Goal: Transaction & Acquisition: Register for event/course

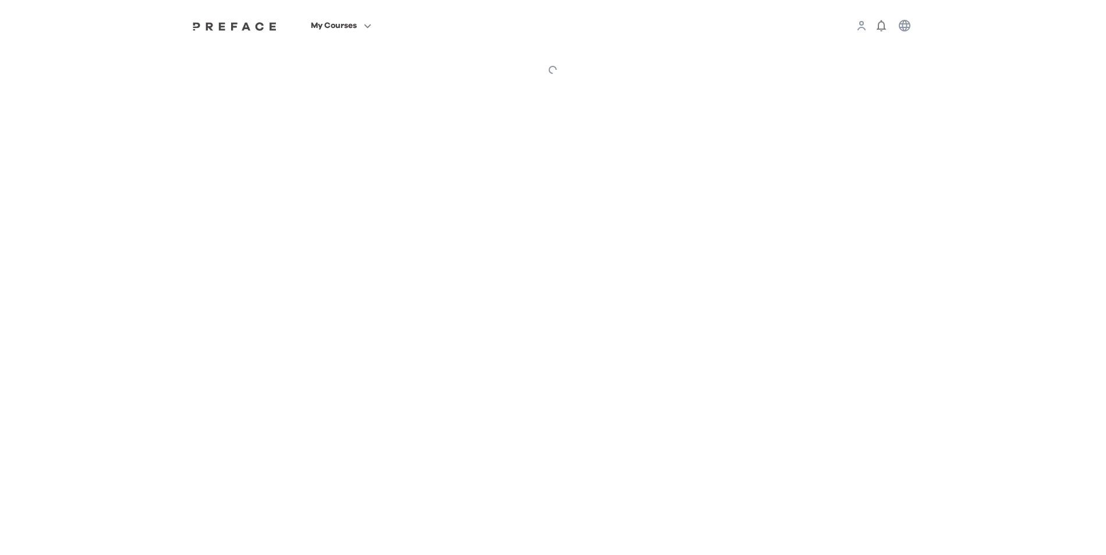
click at [237, 34] on div "My Courses" at bounding box center [552, 25] width 745 height 51
click at [238, 27] on div "My Courses Nomad Awards 0" at bounding box center [553, 45] width 1106 height 90
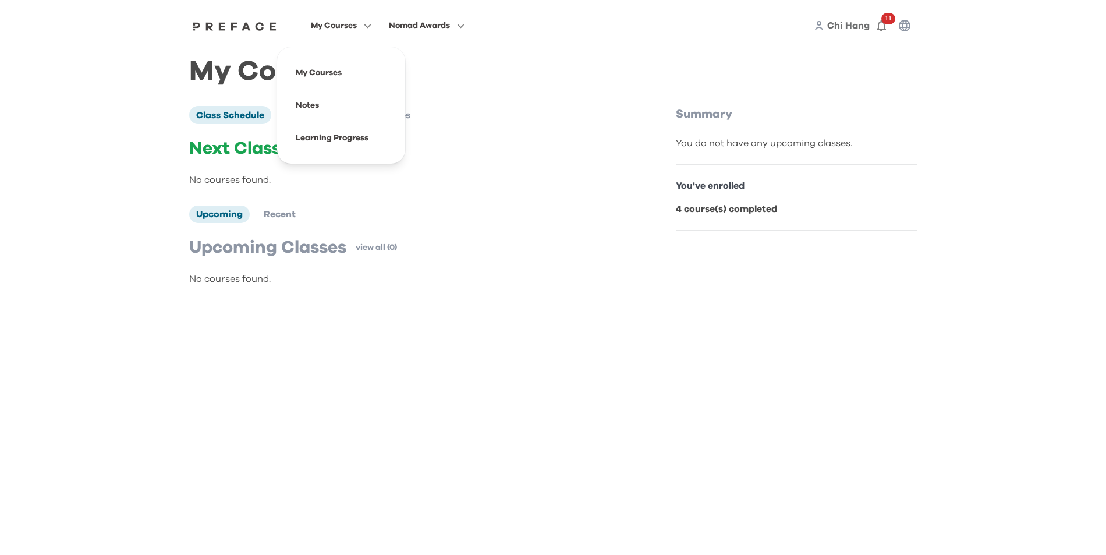
click at [367, 27] on icon "button" at bounding box center [365, 26] width 12 height 9
click at [350, 138] on span at bounding box center [340, 138] width 109 height 33
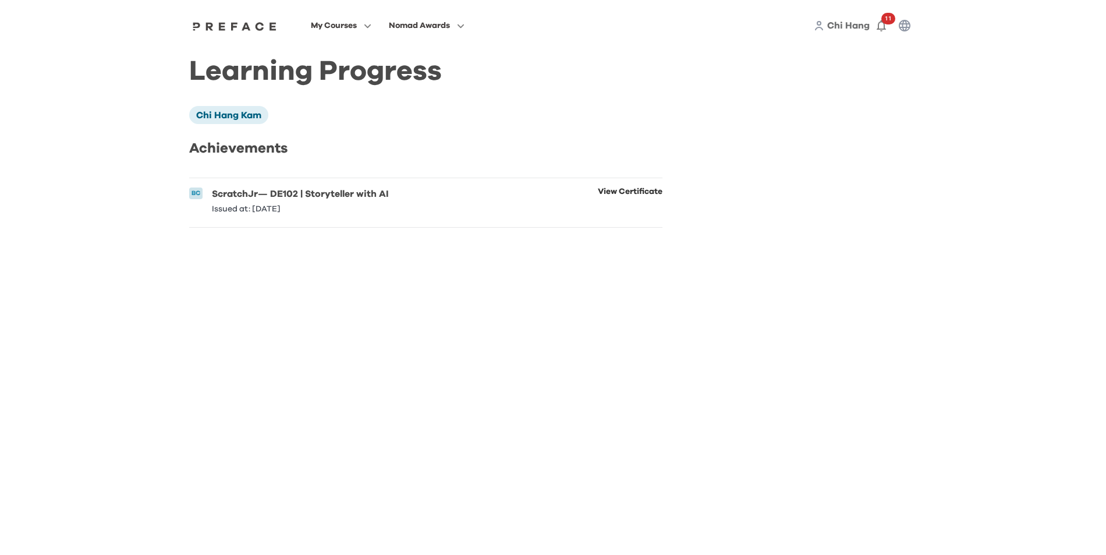
click at [631, 195] on link "View Certificate" at bounding box center [630, 200] width 65 height 26
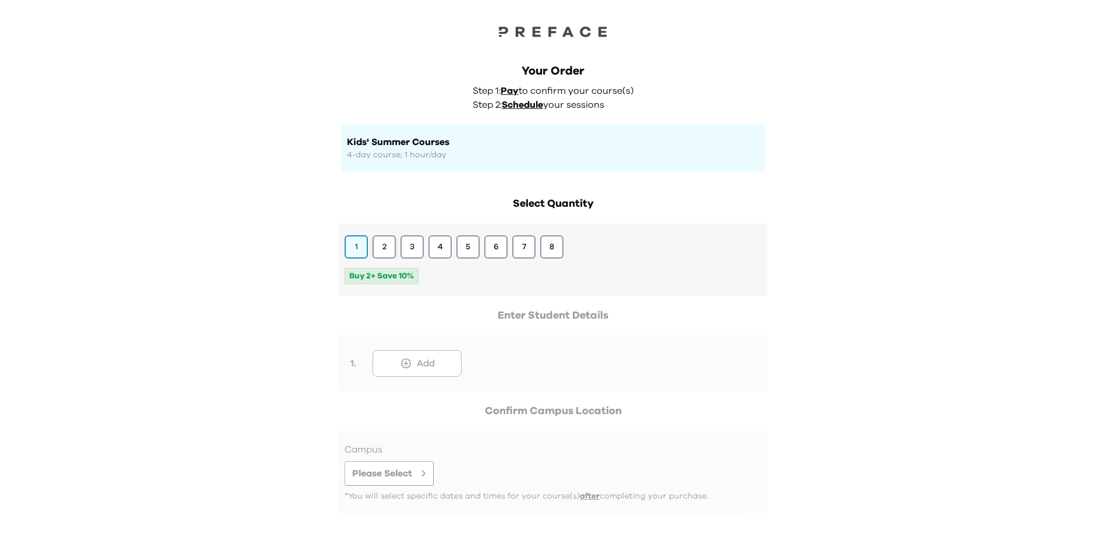
click at [383, 246] on button "2" at bounding box center [383, 246] width 23 height 23
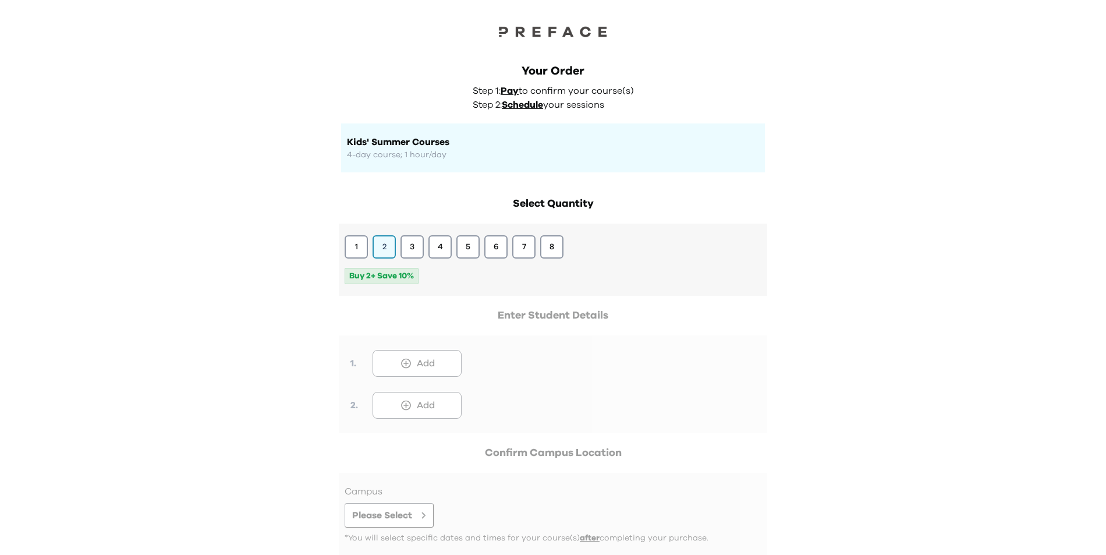
click at [411, 353] on div at bounding box center [553, 370] width 428 height 126
click at [414, 356] on div at bounding box center [553, 370] width 428 height 126
click at [412, 368] on div at bounding box center [553, 370] width 428 height 126
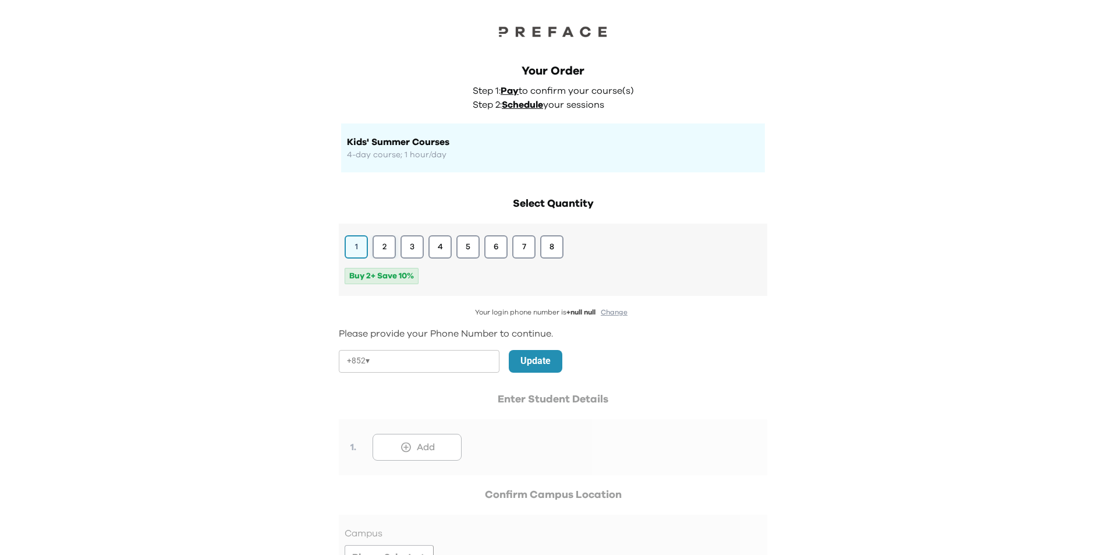
click at [385, 244] on button "2" at bounding box center [383, 246] width 23 height 23
click at [418, 449] on div at bounding box center [553, 454] width 428 height 126
click at [394, 253] on button "2" at bounding box center [383, 246] width 23 height 23
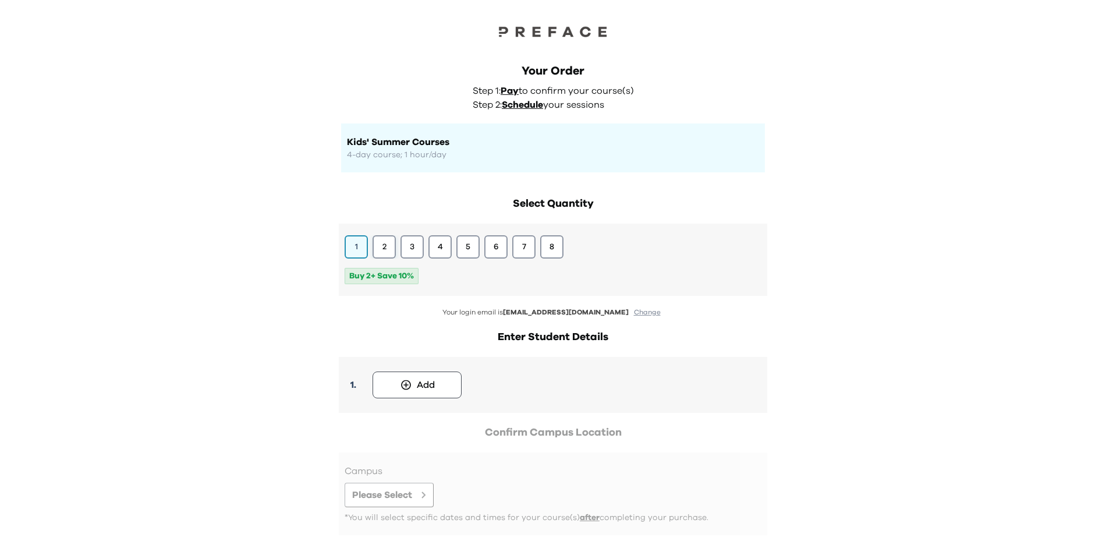
click at [389, 246] on button "2" at bounding box center [383, 246] width 23 height 23
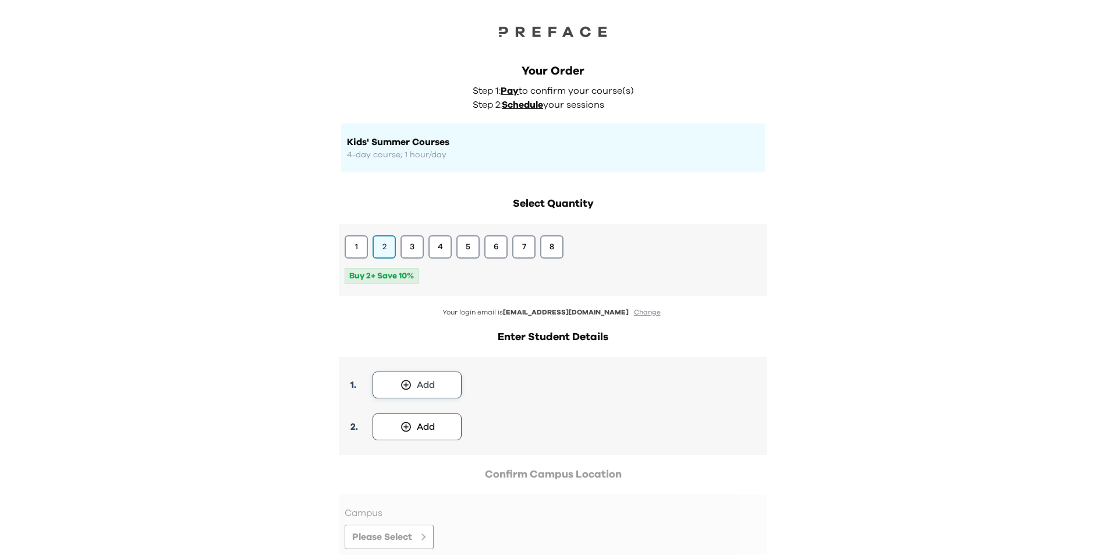
click at [402, 390] on icon at bounding box center [406, 385] width 12 height 12
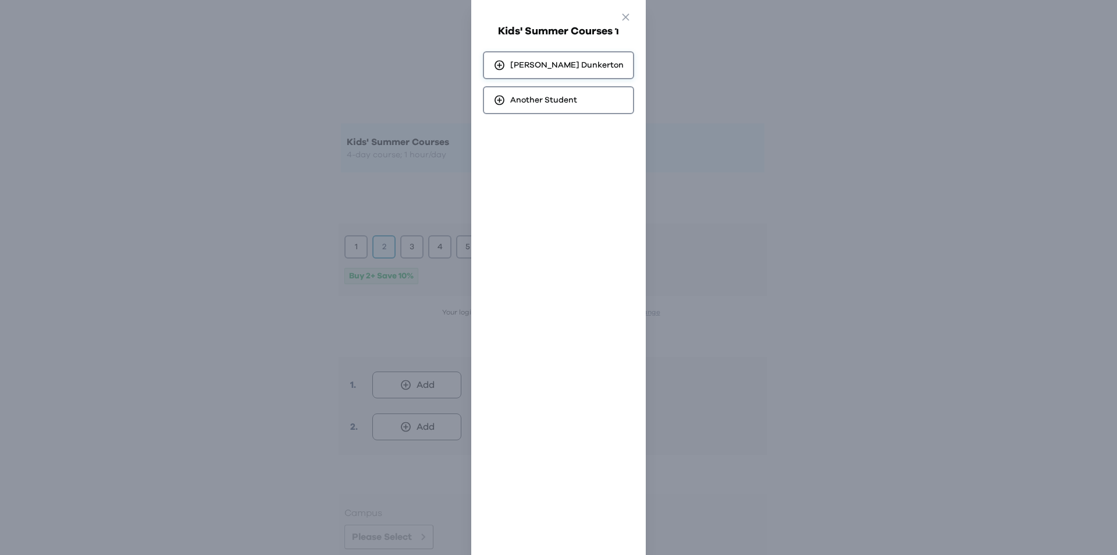
click at [553, 66] on span "Olivia Dunkerton" at bounding box center [566, 65] width 113 height 12
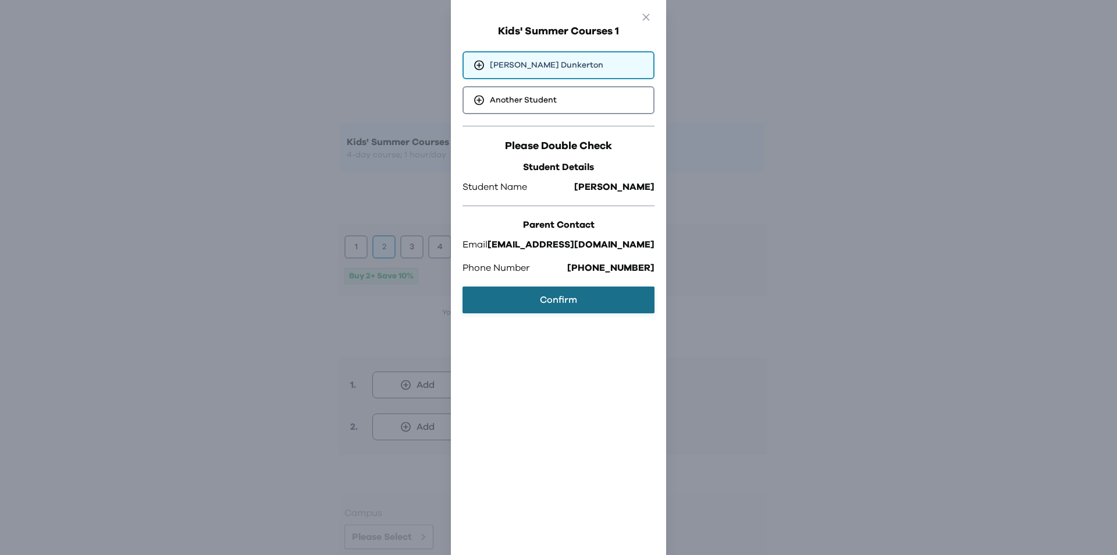
click at [546, 299] on button "Confirm" at bounding box center [559, 299] width 192 height 27
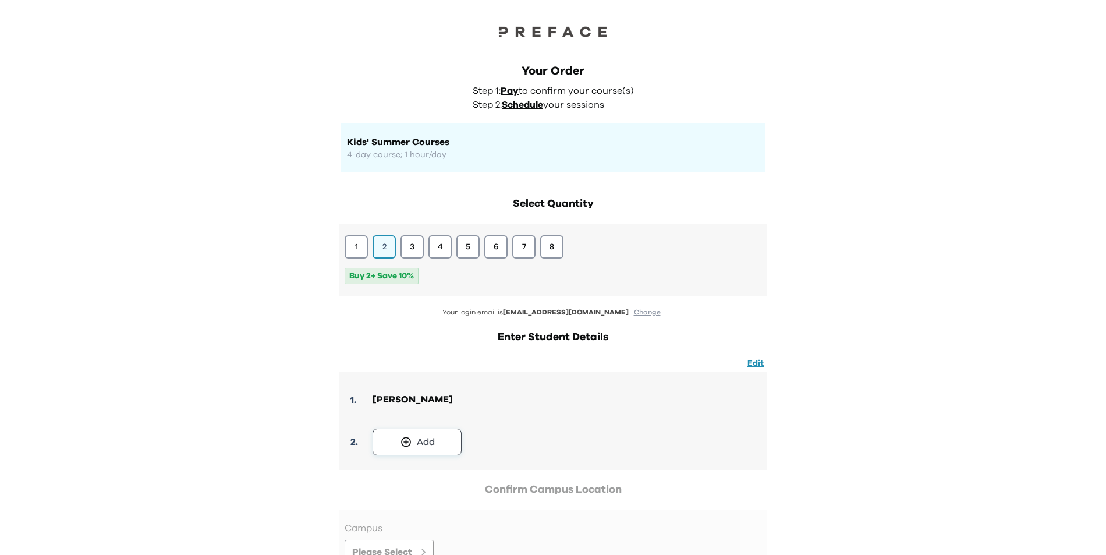
click at [421, 447] on div "Add" at bounding box center [426, 442] width 18 height 14
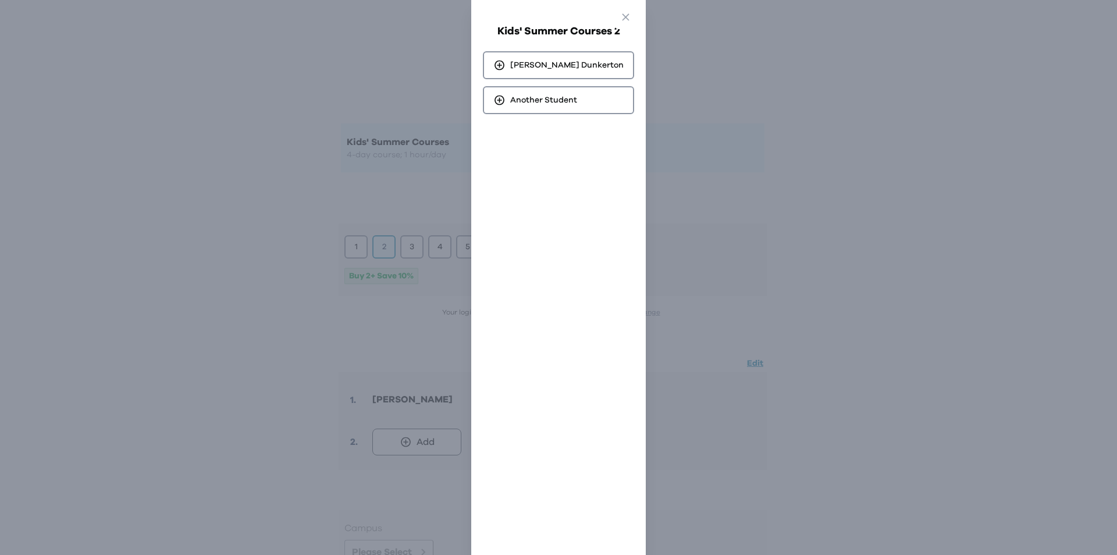
click at [564, 50] on div "Kids' Summer Courses 2 Olivia Dunkerton Another Student" at bounding box center [558, 68] width 151 height 91
click at [566, 60] on span "Olivia Dunkerton" at bounding box center [566, 65] width 113 height 12
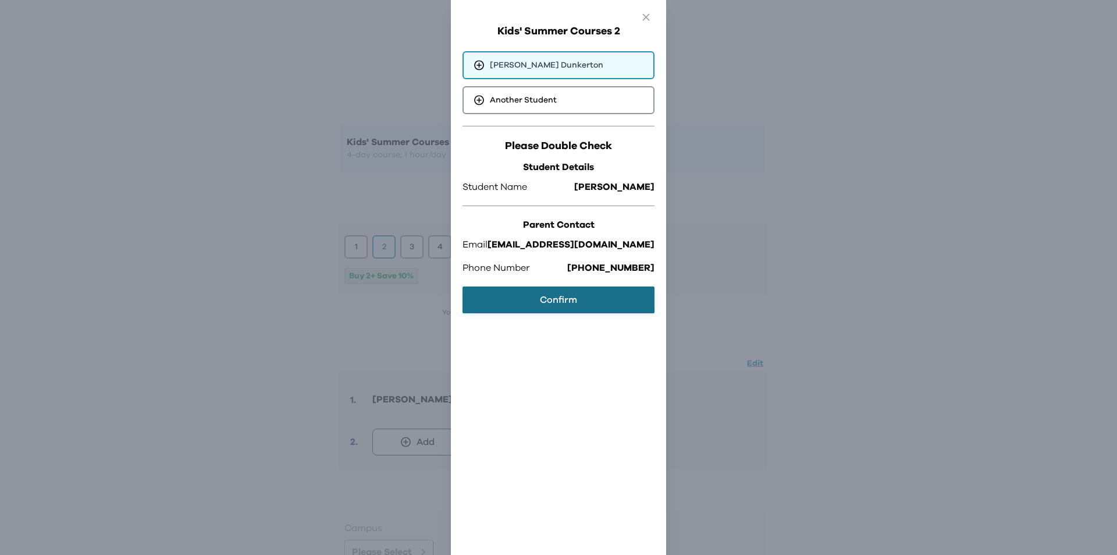
click at [592, 307] on button "Confirm" at bounding box center [559, 299] width 192 height 27
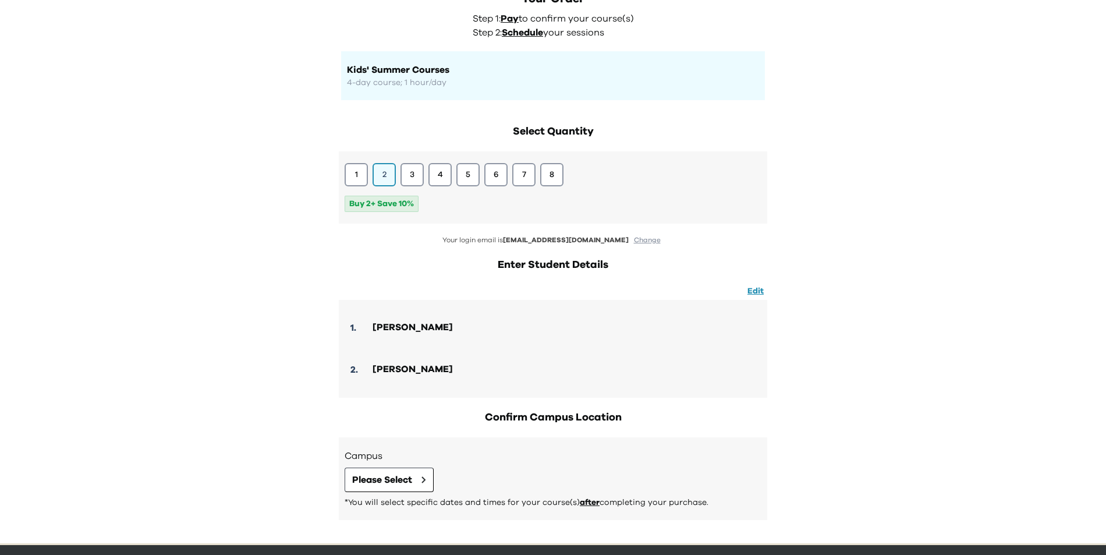
scroll to position [109, 0]
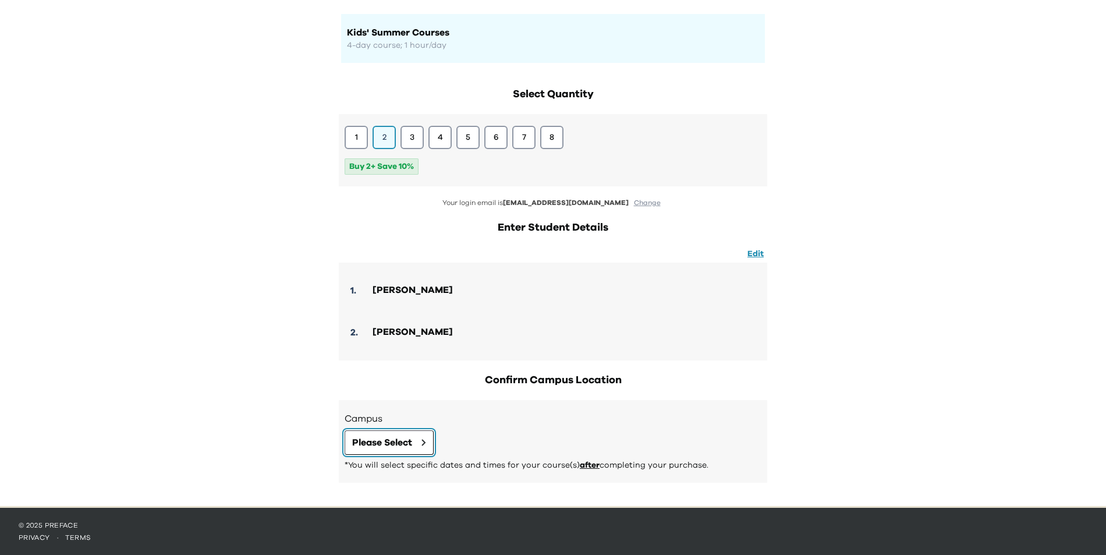
click at [392, 433] on button "Please Select" at bounding box center [388, 442] width 89 height 24
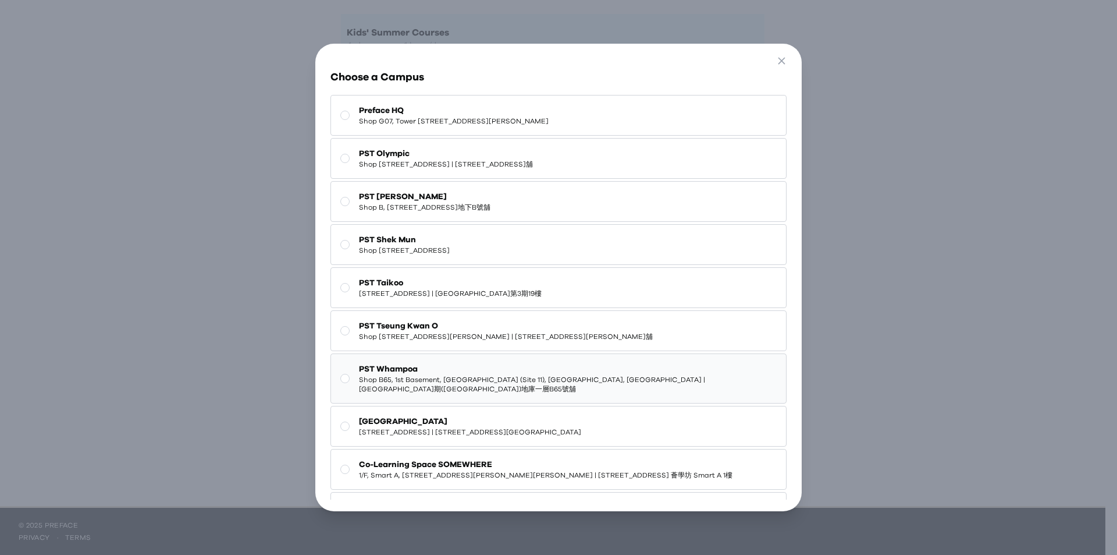
click at [415, 370] on span "PST Whampoa" at bounding box center [567, 369] width 417 height 12
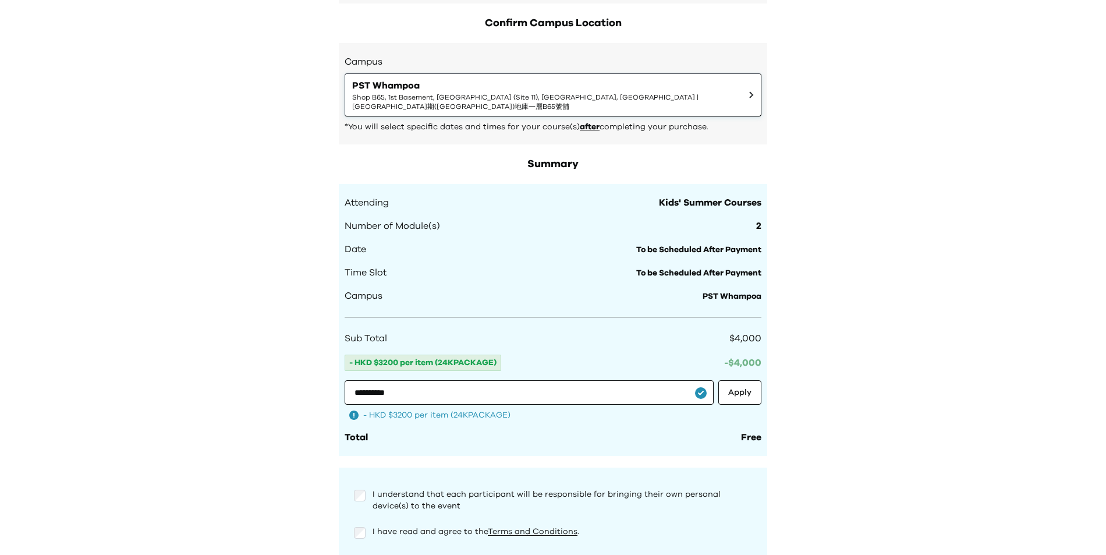
scroll to position [575, 0]
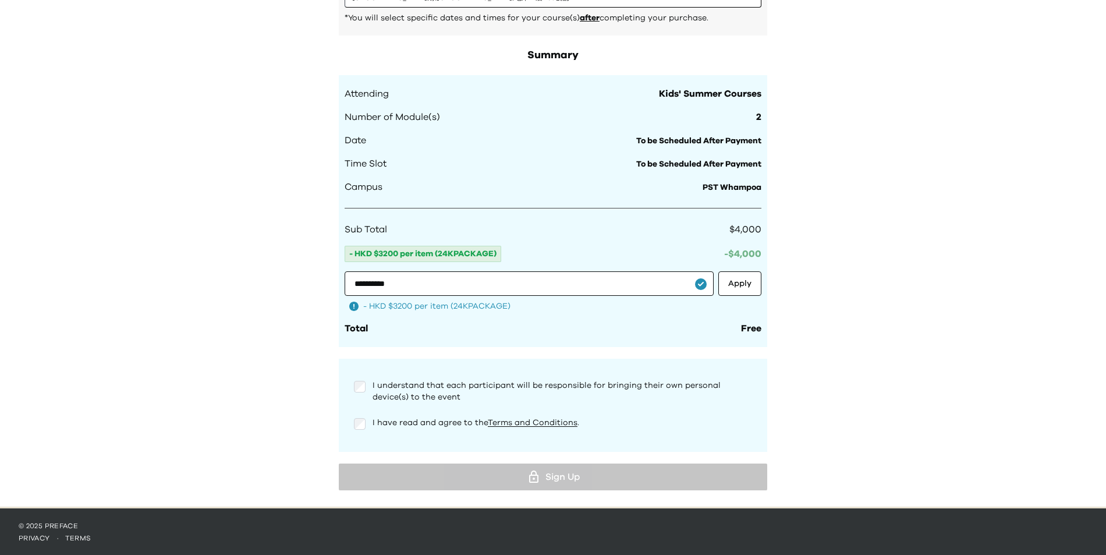
click at [427, 399] on p "I understand that each participant will be responsible for bringing their own p…" at bounding box center [561, 390] width 379 height 23
click at [414, 421] on span "I have read and agree to the Terms and Conditions ." at bounding box center [475, 422] width 207 height 8
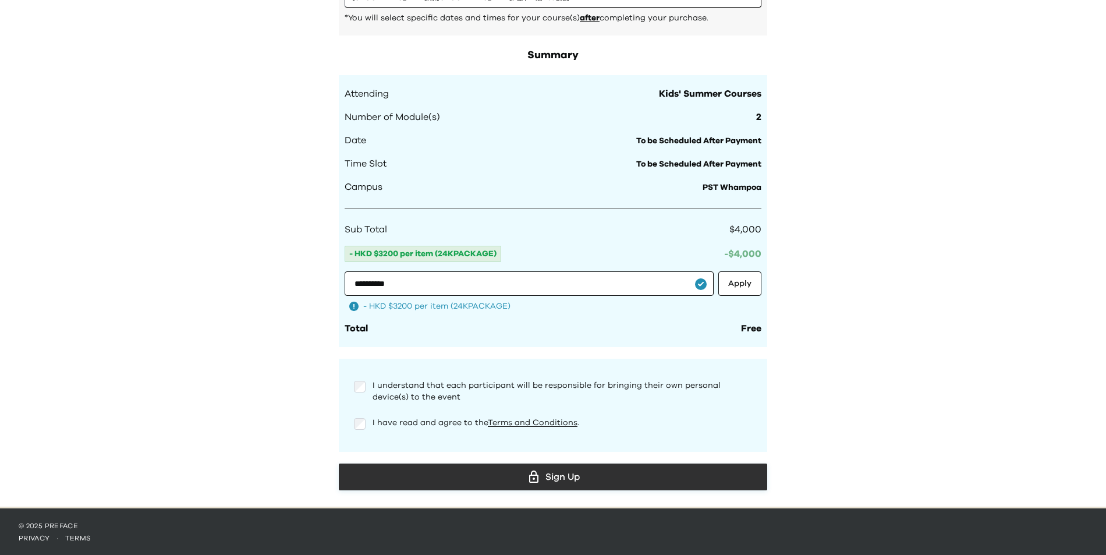
click at [456, 463] on button "Sign Up" at bounding box center [553, 476] width 428 height 27
